Goal: Task Accomplishment & Management: Use online tool/utility

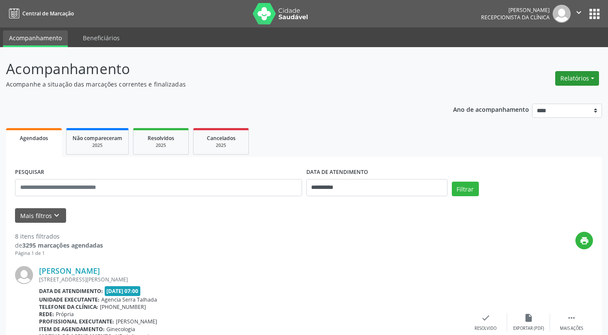
drag, startPoint x: 0, startPoint y: 0, endPoint x: 591, endPoint y: 78, distance: 596.3
click at [591, 78] on button "Relatórios" at bounding box center [577, 78] width 44 height 15
click at [533, 96] on link "Agendamentos" at bounding box center [553, 97] width 92 height 12
select select "*"
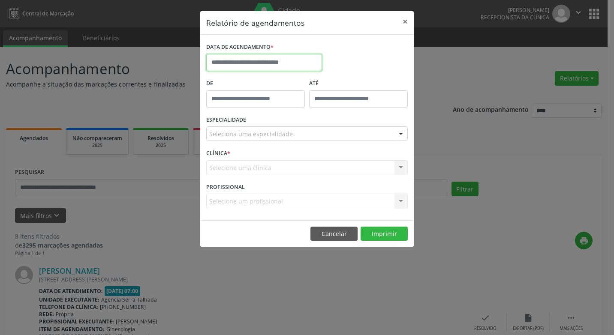
click at [276, 64] on input "text" at bounding box center [264, 62] width 116 height 17
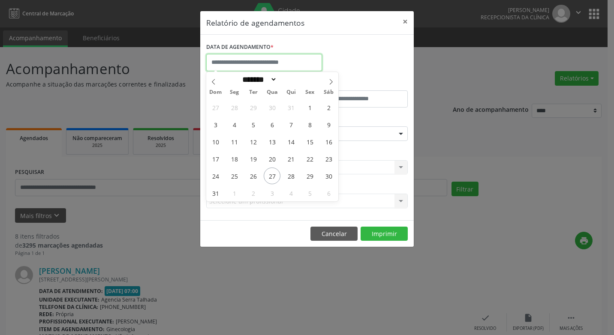
click at [276, 64] on input "text" at bounding box center [264, 62] width 116 height 17
click at [270, 174] on span "27" at bounding box center [272, 176] width 17 height 17
type input "**********"
click at [270, 174] on span "27" at bounding box center [272, 176] width 17 height 17
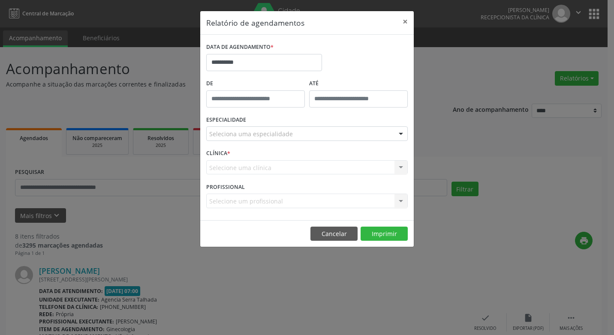
click at [400, 131] on div at bounding box center [401, 134] width 13 height 15
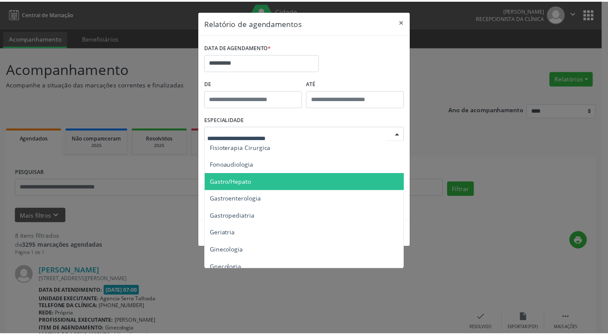
scroll to position [515, 0]
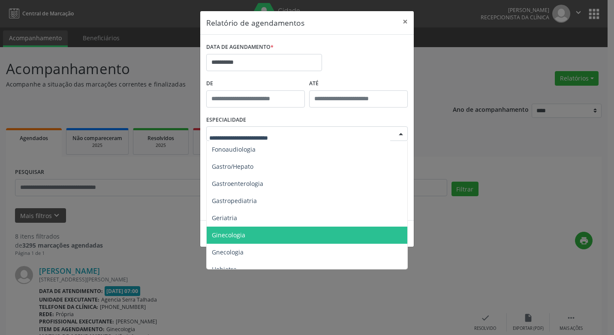
click at [245, 233] on span "Ginecologia" at bounding box center [228, 235] width 33 height 8
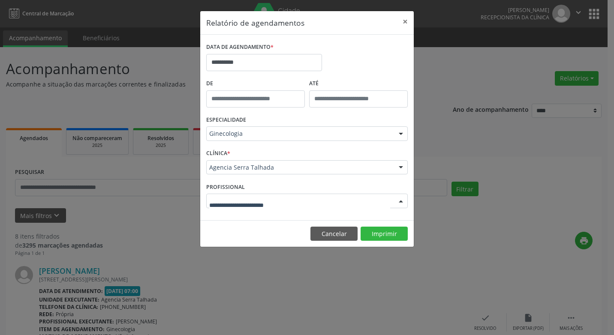
click at [398, 201] on div at bounding box center [401, 201] width 13 height 15
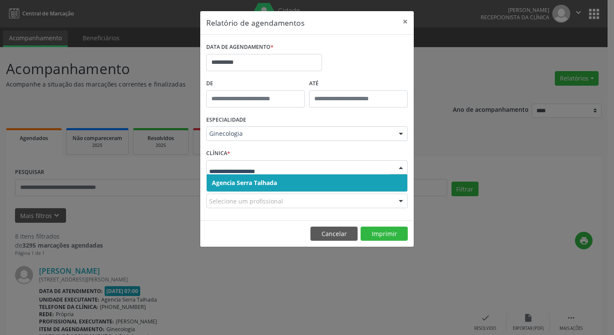
click at [404, 169] on div at bounding box center [401, 168] width 13 height 15
click at [267, 180] on span "Agencia Serra Talhada" at bounding box center [244, 183] width 65 height 8
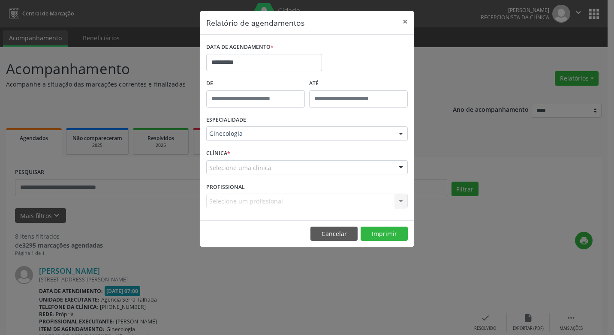
click at [398, 200] on div "Selecione um profissional Nenhum resultado encontrado para: " " Não há nenhuma …" at bounding box center [307, 201] width 202 height 15
click at [378, 234] on button "Imprimir" at bounding box center [384, 234] width 47 height 15
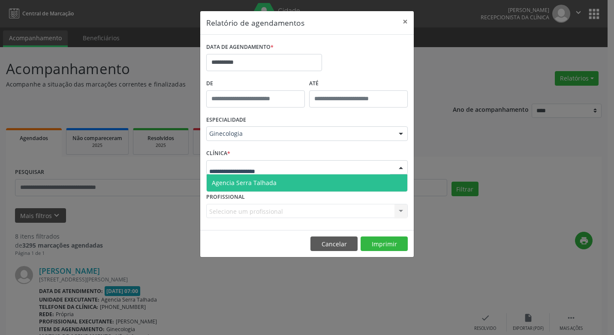
click at [399, 166] on div at bounding box center [401, 168] width 13 height 15
click at [238, 184] on span "Agencia Serra Talhada" at bounding box center [244, 183] width 65 height 8
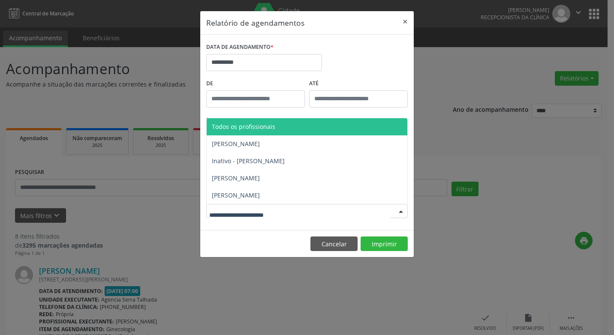
click at [398, 211] on div at bounding box center [401, 212] width 13 height 15
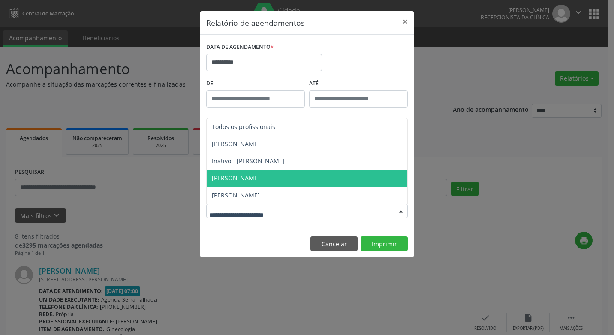
click at [233, 179] on span "[PERSON_NAME]" at bounding box center [236, 178] width 48 height 8
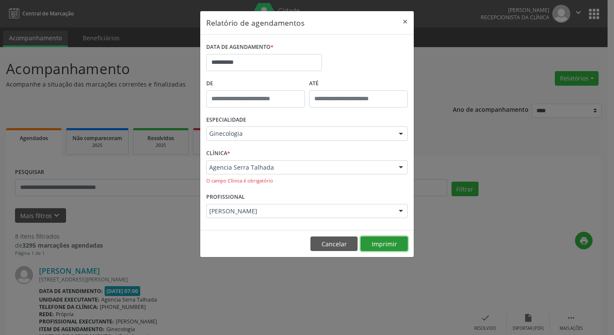
click at [380, 243] on button "Imprimir" at bounding box center [384, 244] width 47 height 15
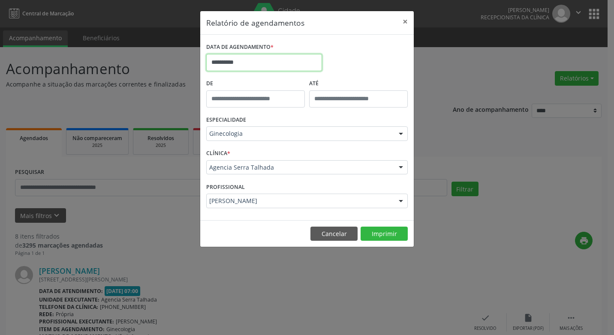
click at [259, 64] on input "**********" at bounding box center [264, 62] width 116 height 17
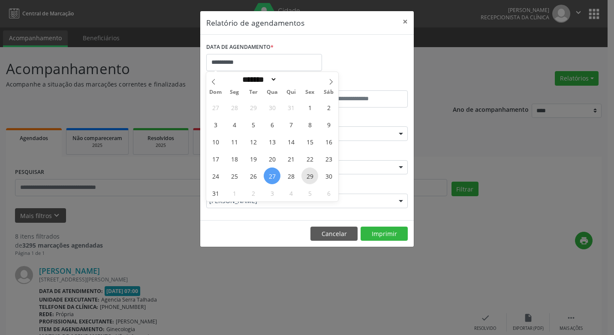
click at [310, 175] on span "29" at bounding box center [310, 176] width 17 height 17
type input "**********"
click at [310, 175] on span "29" at bounding box center [310, 176] width 17 height 17
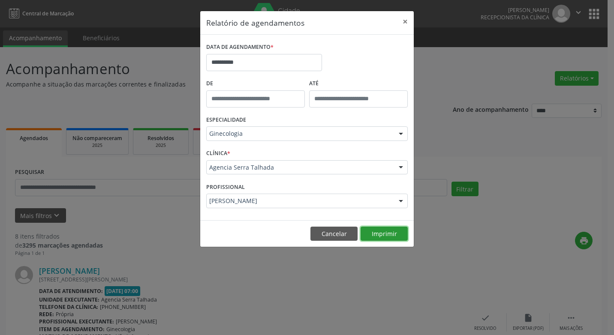
click at [387, 236] on button "Imprimir" at bounding box center [384, 234] width 47 height 15
click at [258, 62] on input "**********" at bounding box center [264, 62] width 116 height 17
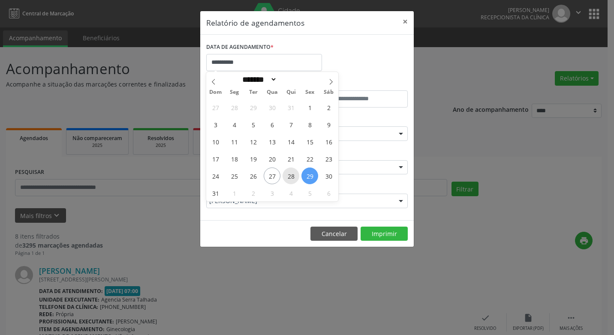
click at [287, 177] on span "28" at bounding box center [291, 176] width 17 height 17
type input "**********"
click at [287, 177] on span "28" at bounding box center [291, 176] width 17 height 17
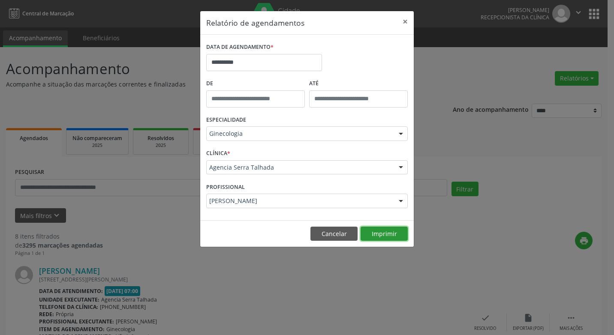
click at [375, 234] on button "Imprimir" at bounding box center [384, 234] width 47 height 15
click at [406, 23] on button "×" at bounding box center [405, 21] width 17 height 21
